Goal: Navigation & Orientation: Understand site structure

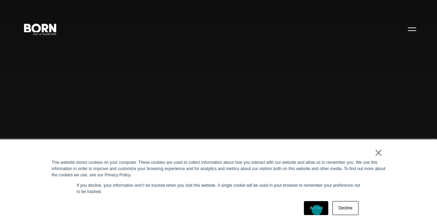
click at [316, 210] on link "Accept" at bounding box center [316, 208] width 25 height 14
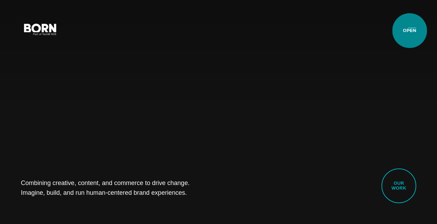
click at [409, 31] on button "Primary Menu" at bounding box center [411, 29] width 17 height 15
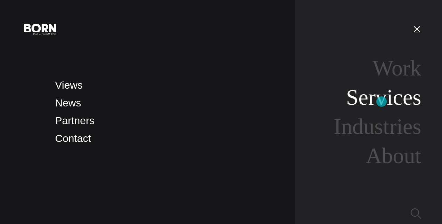
click at [381, 101] on link "Services" at bounding box center [383, 97] width 75 height 25
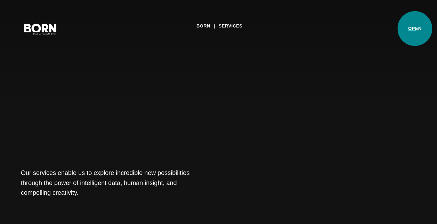
click at [414, 28] on button "Primary Menu" at bounding box center [411, 29] width 17 height 15
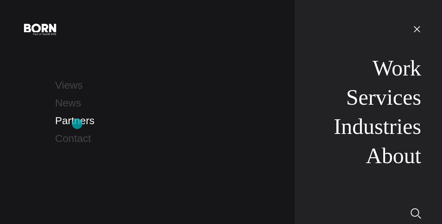
click at [77, 124] on link "Partners" at bounding box center [74, 120] width 39 height 11
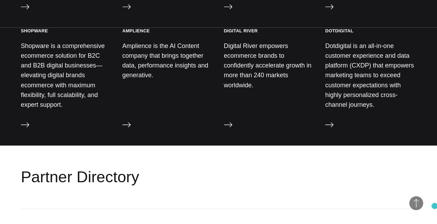
scroll to position [978, 0]
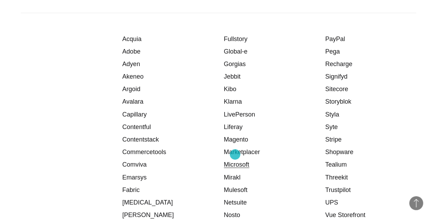
click at [235, 161] on link "Microsoft" at bounding box center [236, 164] width 25 height 7
